Goal: Transaction & Acquisition: Purchase product/service

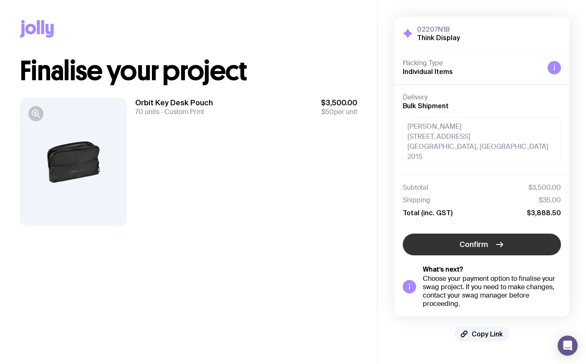
click at [486, 241] on button "Confirm" at bounding box center [482, 245] width 158 height 22
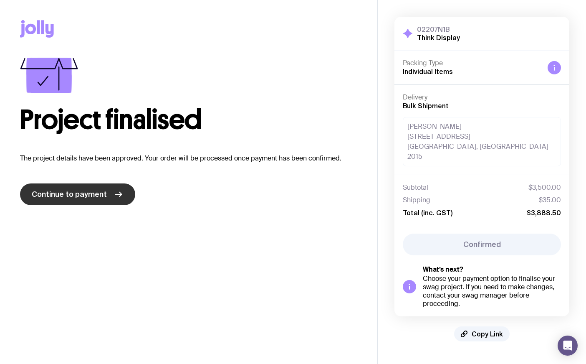
click at [62, 195] on span "Continue to payment" at bounding box center [69, 194] width 75 height 10
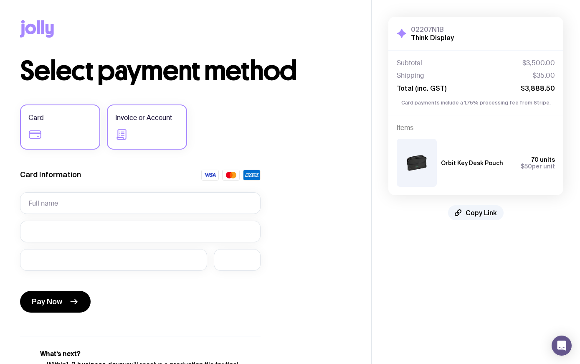
click at [150, 129] on label "Invoice or Account" at bounding box center [147, 126] width 80 height 45
click at [0, 0] on input "Invoice or Account" at bounding box center [0, 0] width 0 height 0
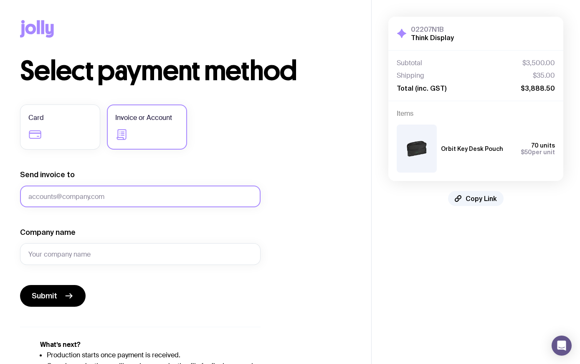
click at [67, 193] on input "Send invoice to" at bounding box center [140, 196] width 241 height 22
click at [478, 263] on aside "02207N1B Think Display Hide Details Subtotal $3,500.00 Shipping $35.00 Total (i…" at bounding box center [475, 211] width 209 height 423
drag, startPoint x: 540, startPoint y: 89, endPoint x: 548, endPoint y: 88, distance: 7.9
click at [548, 88] on span "$3,888.50" at bounding box center [538, 88] width 34 height 8
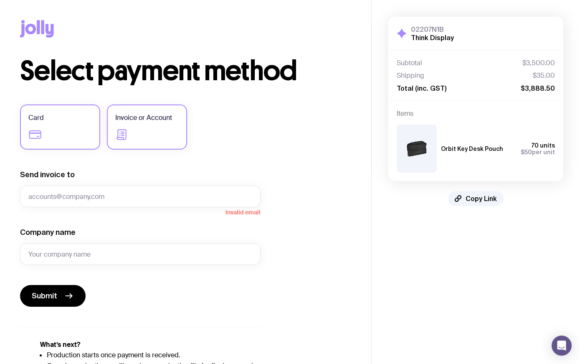
click at [54, 133] on label "Card" at bounding box center [60, 126] width 80 height 45
click at [0, 0] on input "Card" at bounding box center [0, 0] width 0 height 0
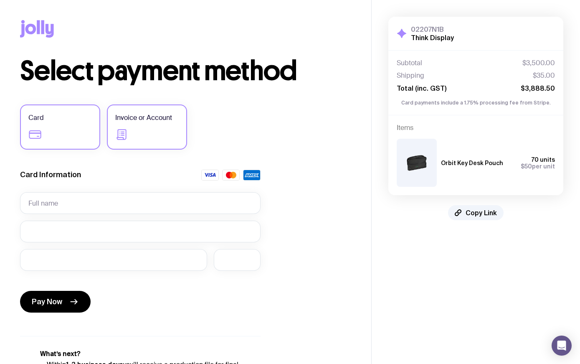
click at [135, 119] on span "Invoice or Account" at bounding box center [143, 118] width 57 height 10
click at [0, 0] on input "Invoice or Account" at bounding box center [0, 0] width 0 height 0
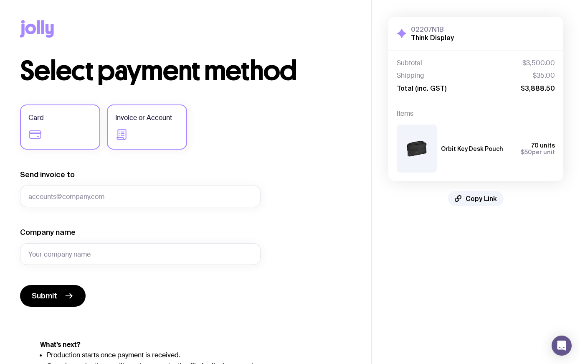
click at [63, 128] on label "Card" at bounding box center [60, 126] width 80 height 45
click at [0, 0] on input "Card" at bounding box center [0, 0] width 0 height 0
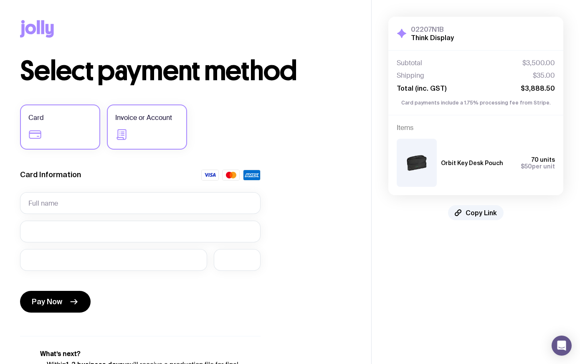
click at [159, 127] on label "Invoice or Account" at bounding box center [147, 126] width 80 height 45
click at [0, 0] on input "Invoice or Account" at bounding box center [0, 0] width 0 height 0
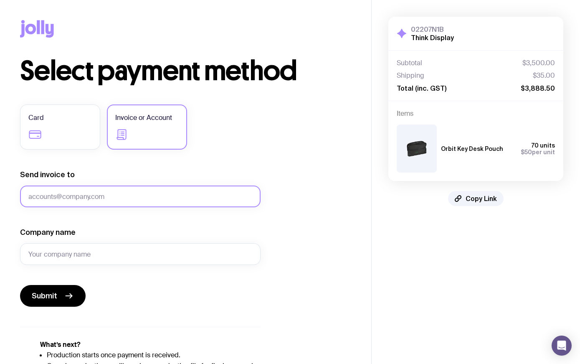
drag, startPoint x: 77, startPoint y: 193, endPoint x: 82, endPoint y: 192, distance: 5.2
click at [77, 193] on input "Send invoice to" at bounding box center [140, 196] width 241 height 22
type input "[PERSON_NAME][EMAIL_ADDRESS][DOMAIN_NAME]"
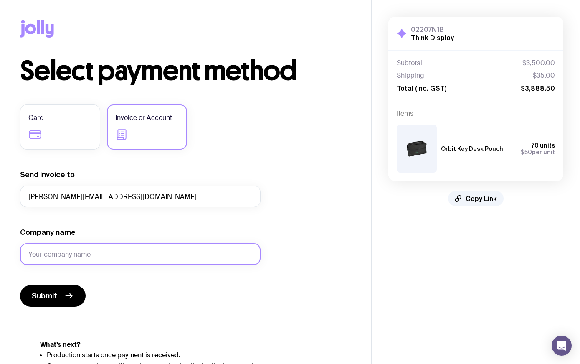
drag, startPoint x: 81, startPoint y: 256, endPoint x: 86, endPoint y: 256, distance: 5.8
click at [81, 256] on input "Company name" at bounding box center [140, 254] width 241 height 22
type input "Think Display Pty Ltd"
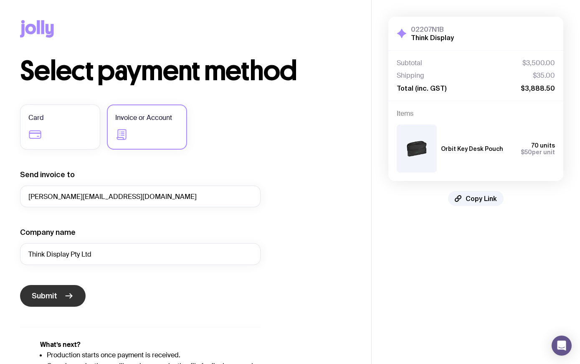
click at [44, 297] on span "Submit" at bounding box center [44, 296] width 25 height 10
